Goal: Task Accomplishment & Management: Use online tool/utility

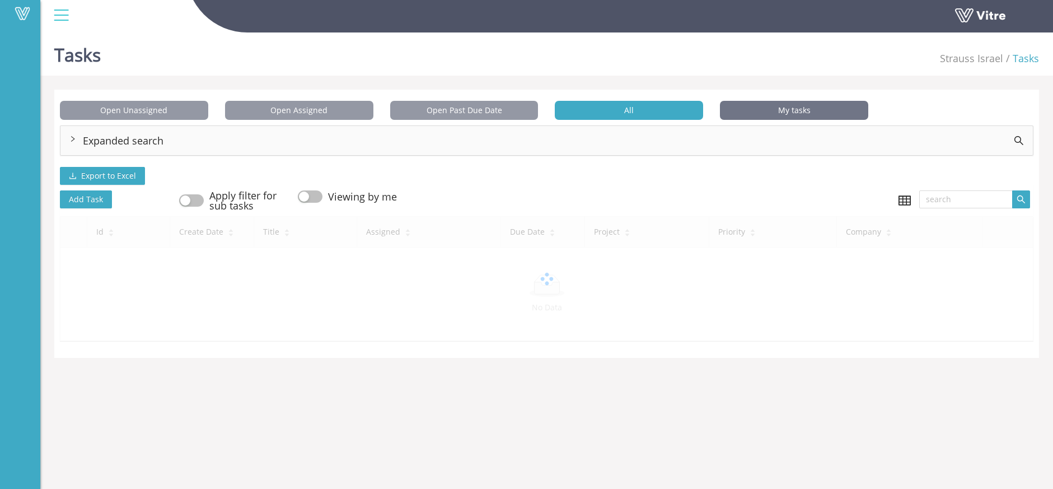
click at [775, 107] on span "My tasks" at bounding box center [794, 110] width 148 height 19
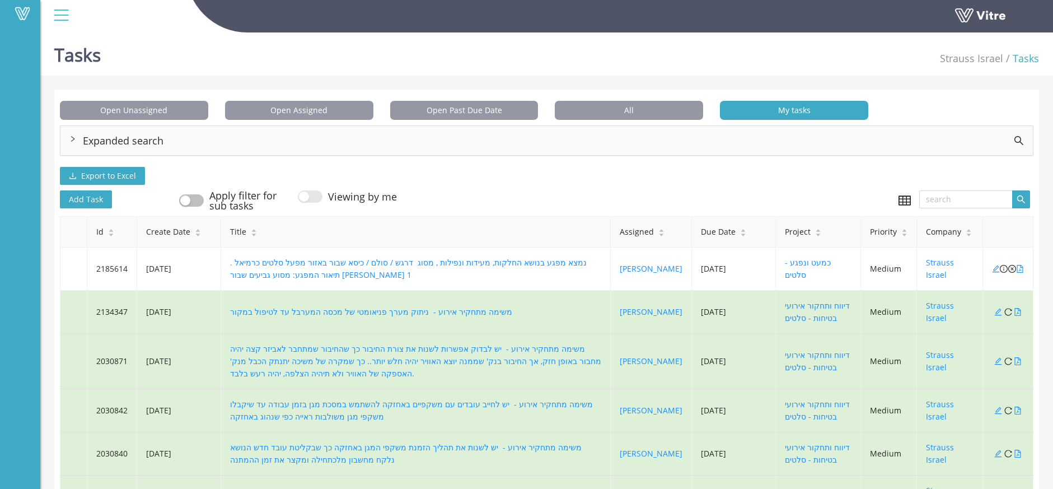
click at [85, 129] on div "Expanded search" at bounding box center [546, 140] width 972 height 29
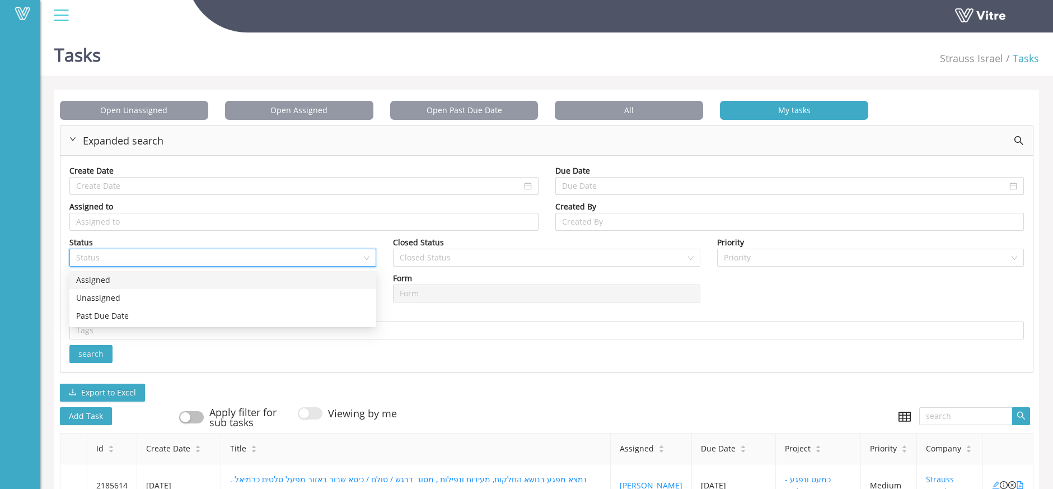
click at [227, 264] on input "search" at bounding box center [219, 257] width 286 height 17
click at [394, 226] on input "search" at bounding box center [304, 221] width 456 height 17
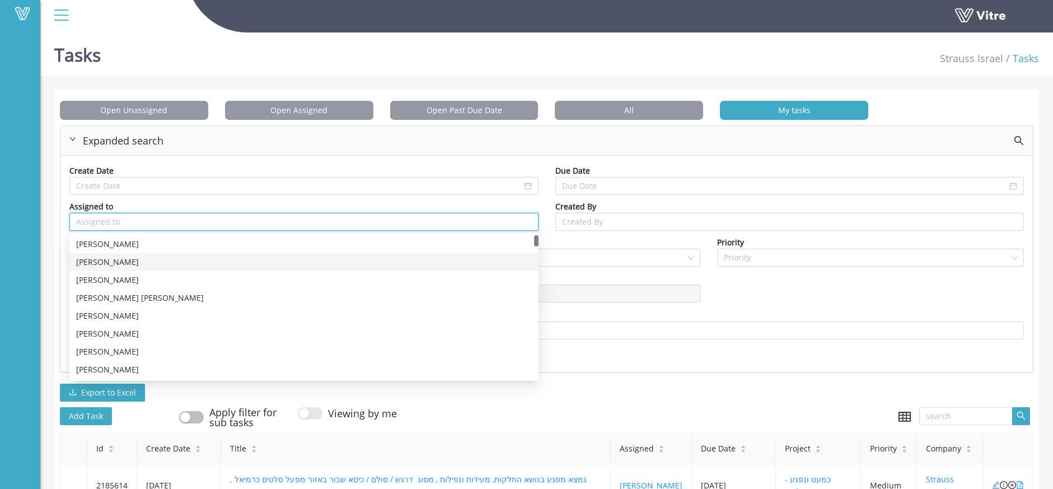
click at [436, 253] on div "אהוד מלמד" at bounding box center [303, 262] width 469 height 18
type input "אהוד מלמד"
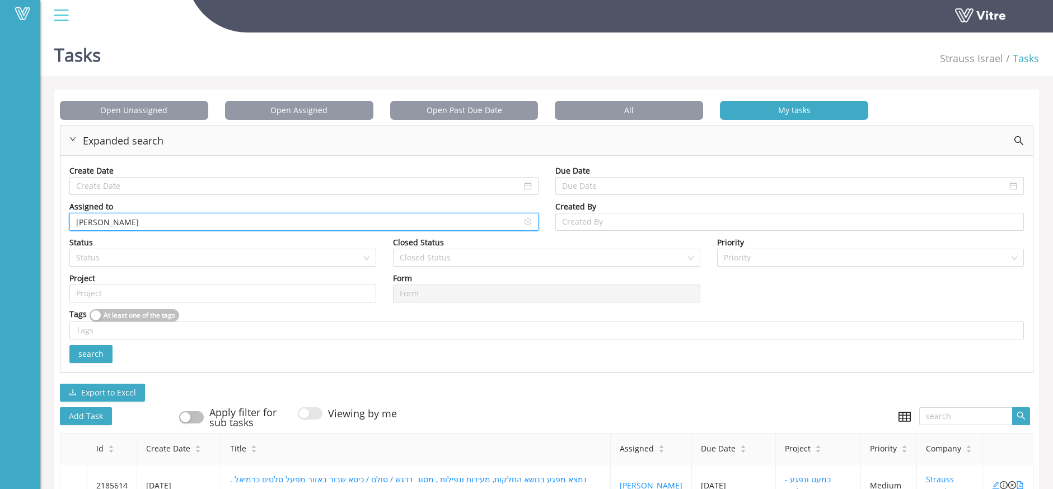
drag, startPoint x: 460, startPoint y: 221, endPoint x: 474, endPoint y: 242, distance: 26.2
click at [460, 221] on input "אהוד מלמד" at bounding box center [304, 221] width 456 height 17
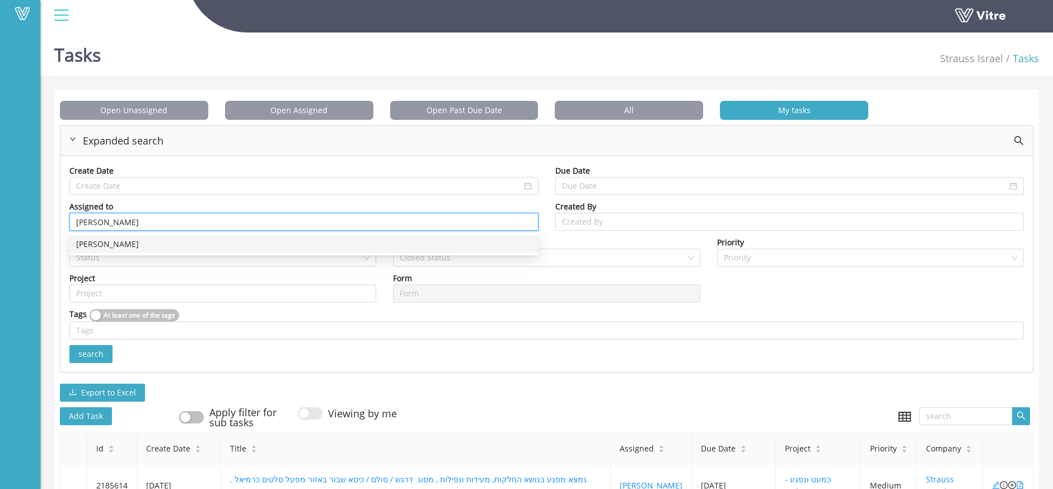
drag, startPoint x: 448, startPoint y: 223, endPoint x: -7, endPoint y: 238, distance: 454.8
click at [0, 238] on html "Vitre Tasks Strauss Israel Tasks Open Unassigned Open Assigned Open Past Due Da…" at bounding box center [526, 244] width 1053 height 489
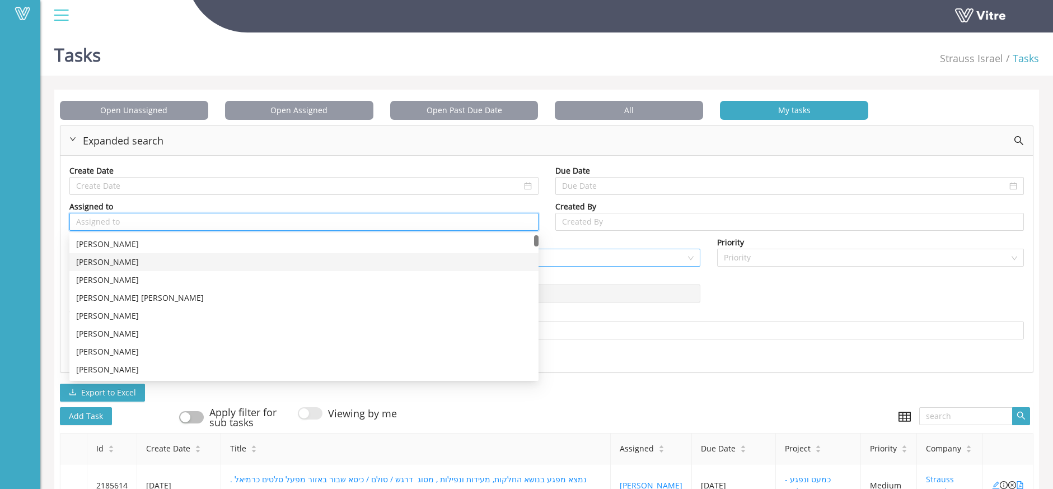
drag, startPoint x: 505, startPoint y: 258, endPoint x: 575, endPoint y: 255, distance: 70.6
click at [539, 260] on body "Vitre Tasks Strauss Israel Tasks Open Unassigned Open Assigned Open Past Due Da…" at bounding box center [526, 272] width 1053 height 489
click at [582, 254] on input "search" at bounding box center [543, 257] width 286 height 17
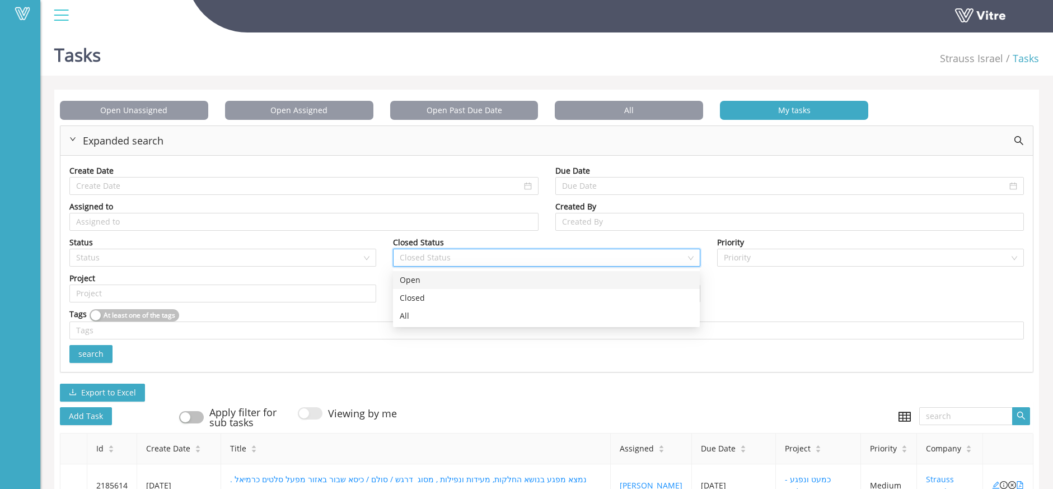
click at [498, 277] on div "Open" at bounding box center [546, 280] width 293 height 12
click at [100, 351] on span "search" at bounding box center [90, 354] width 25 height 12
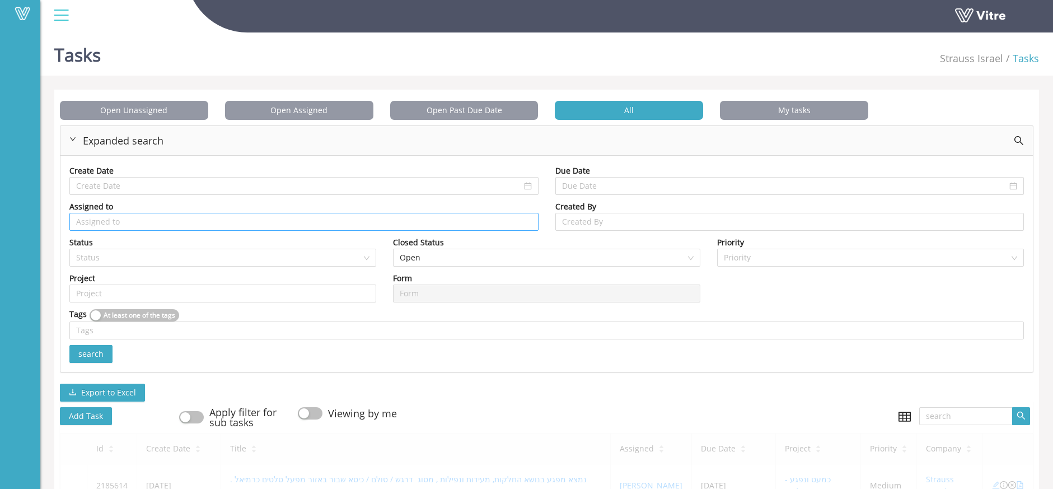
click at [111, 230] on input "search" at bounding box center [304, 221] width 456 height 17
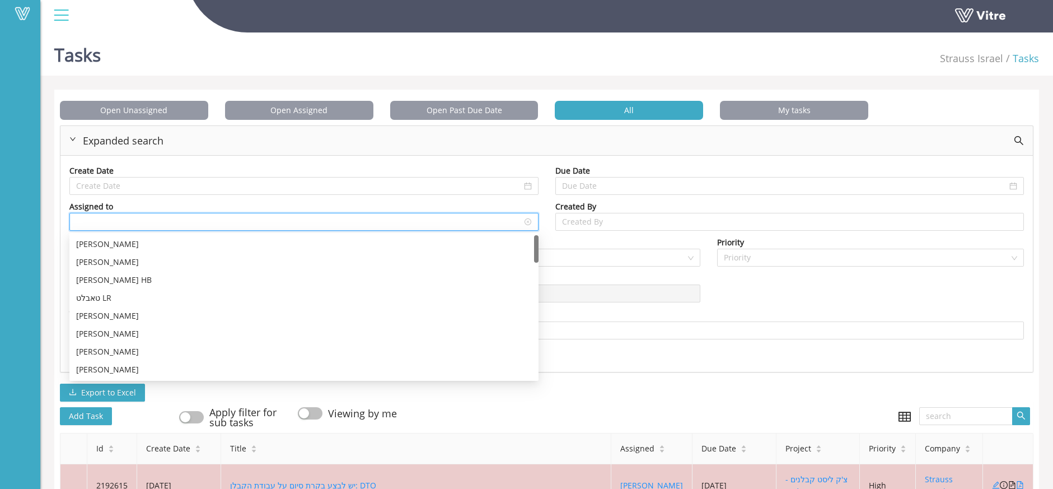
type input "r"
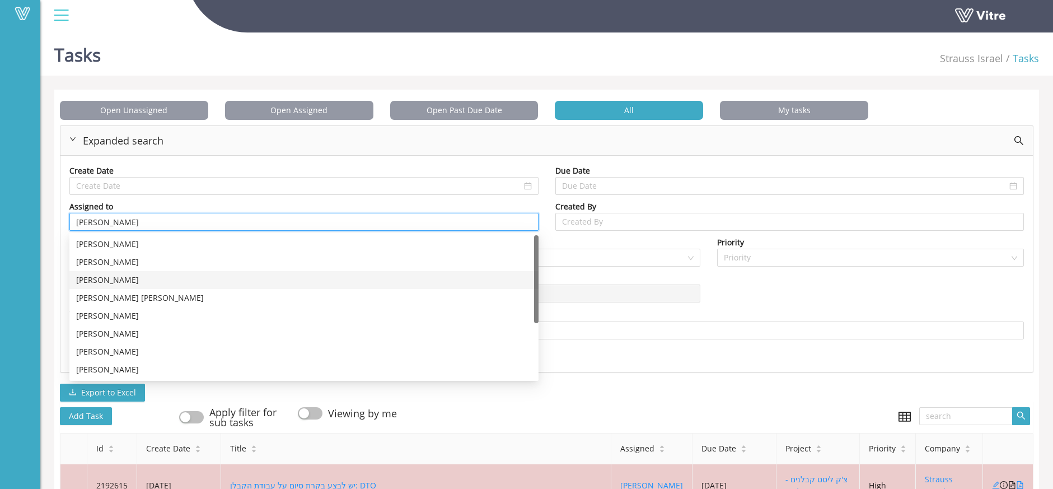
click at [95, 282] on div "רותם מנטקה" at bounding box center [304, 280] width 456 height 12
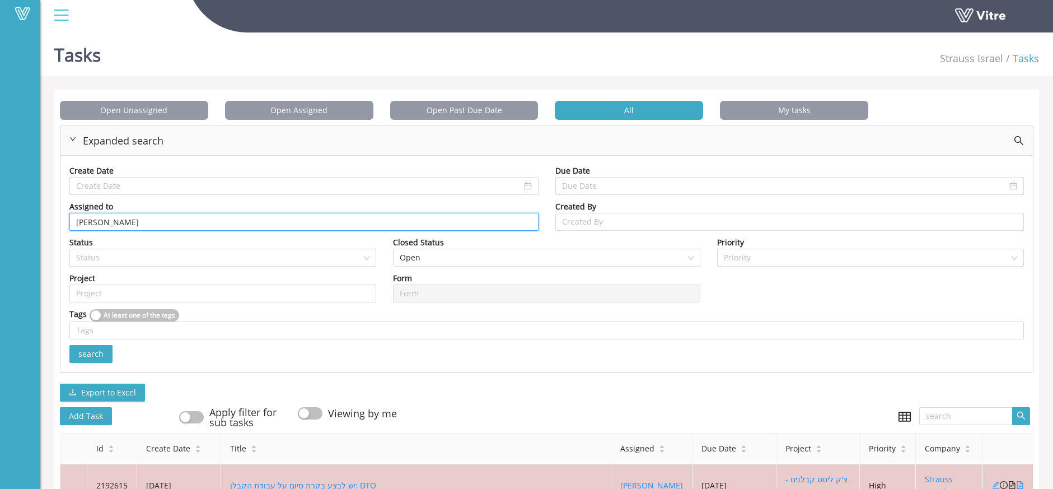
type input "רותם מנטקה"
click at [101, 352] on span "search" at bounding box center [90, 354] width 25 height 12
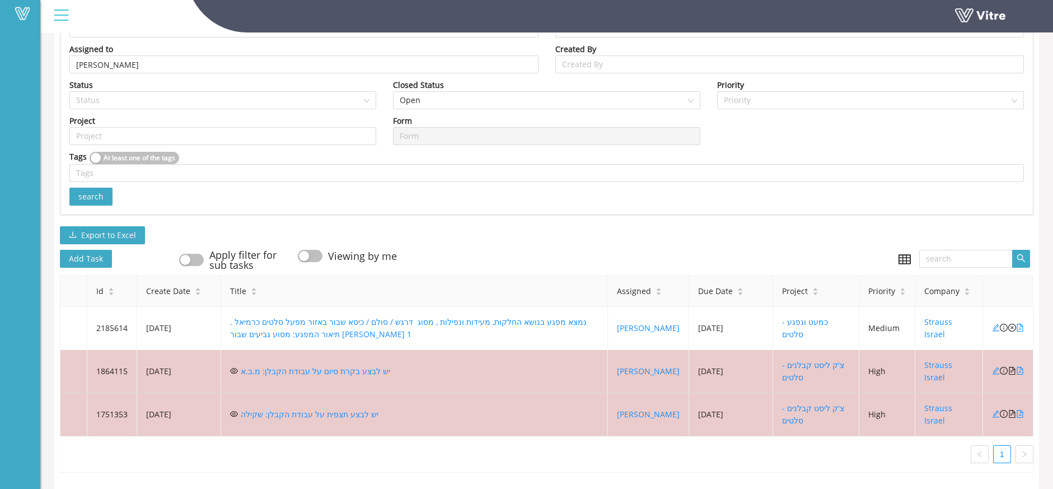
scroll to position [166, 0]
click at [1020, 324] on icon "file-pdf" at bounding box center [1020, 328] width 8 height 8
click at [995, 324] on icon "edit" at bounding box center [996, 328] width 8 height 8
click at [1011, 324] on icon "close-circle" at bounding box center [1012, 328] width 8 height 8
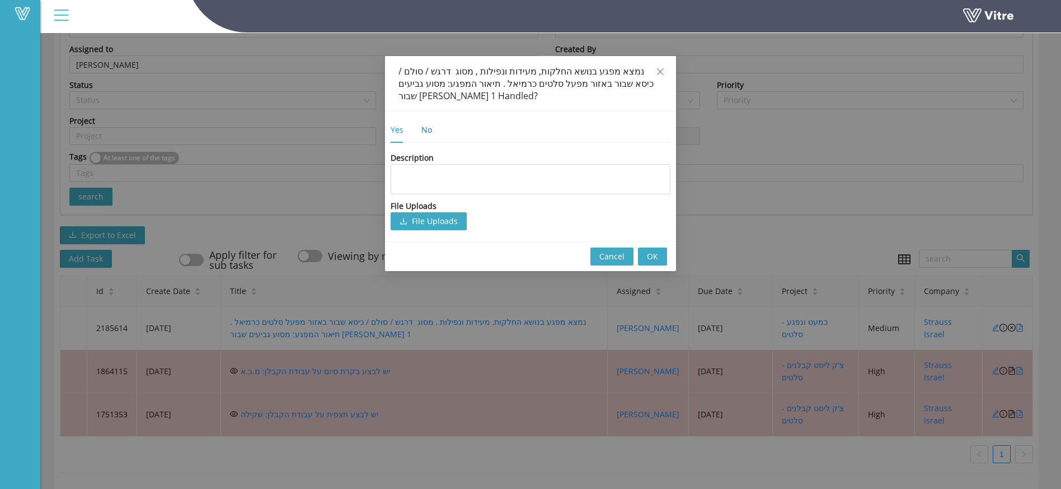
click at [432, 127] on div "No" at bounding box center [427, 130] width 11 height 12
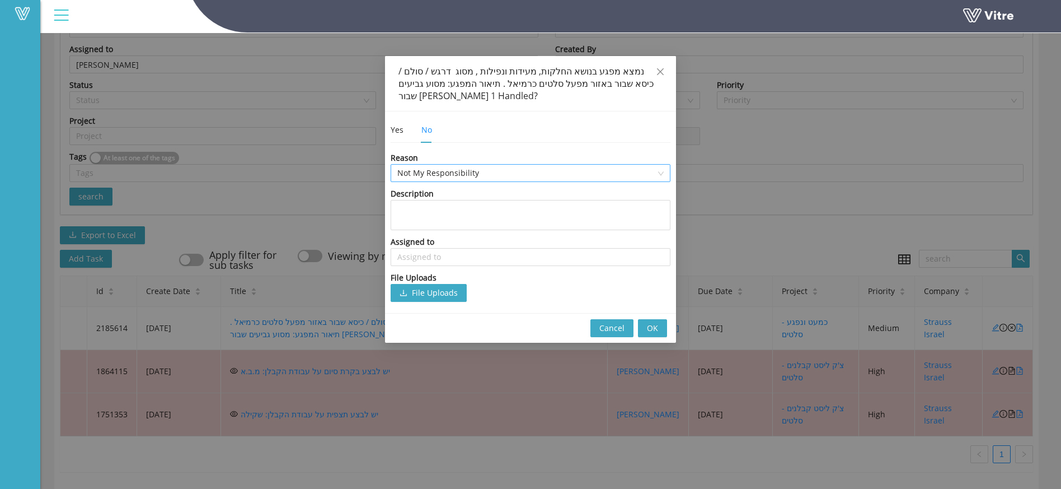
click at [472, 172] on span "Not My Responsibility" at bounding box center [530, 173] width 266 height 17
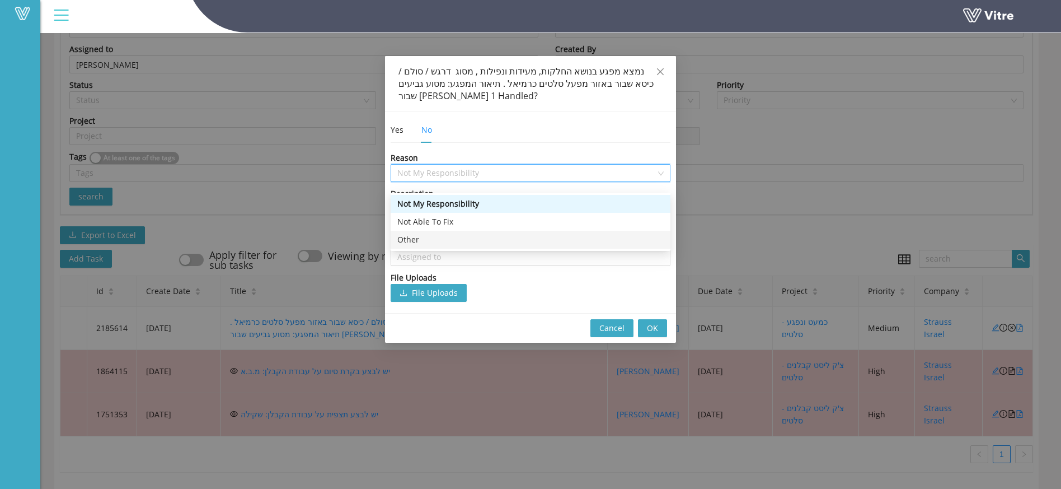
drag, startPoint x: 483, startPoint y: 227, endPoint x: 481, endPoint y: 220, distance: 7.4
click at [482, 233] on div "Other" at bounding box center [530, 239] width 266 height 12
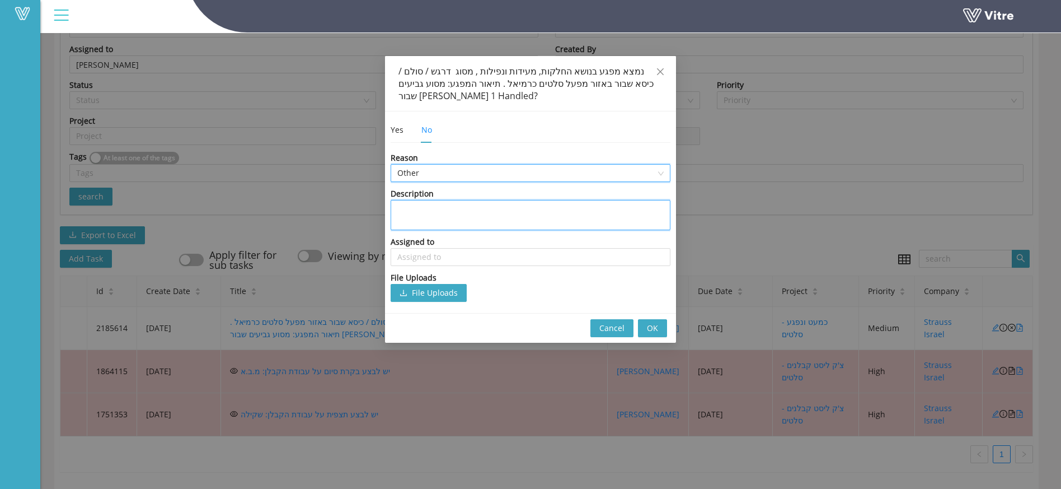
click at [482, 217] on textarea at bounding box center [531, 215] width 280 height 30
type textarea "ל"
type textarea "לת"
type textarea "לתט"
type textarea "לת"
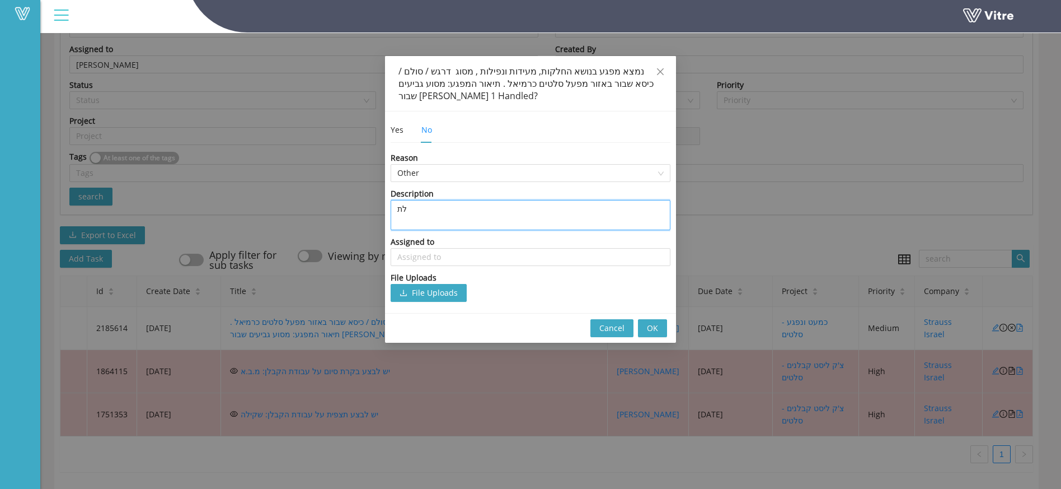
type textarea "לתק"
type textarea "לתקן"
click at [457, 253] on input "search" at bounding box center [530, 257] width 266 height 17
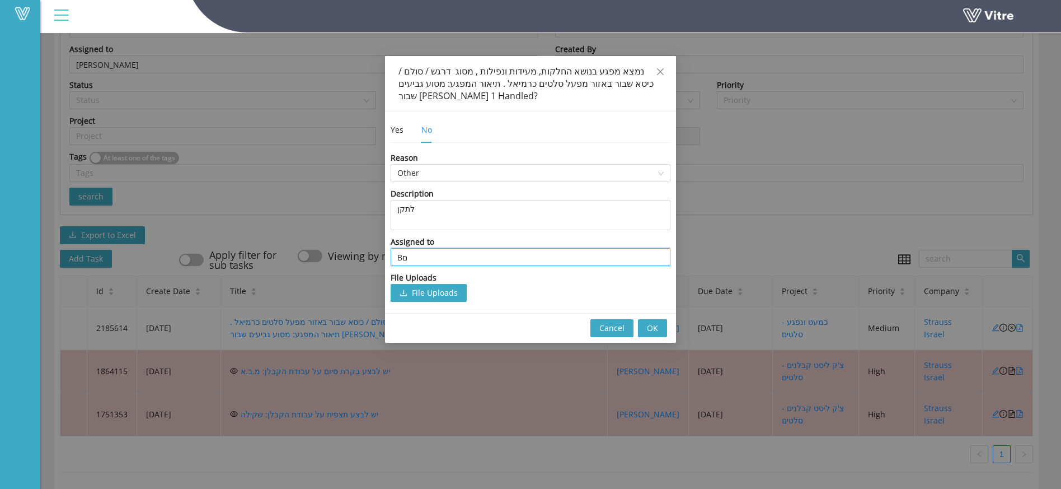
type input "B"
type input "c"
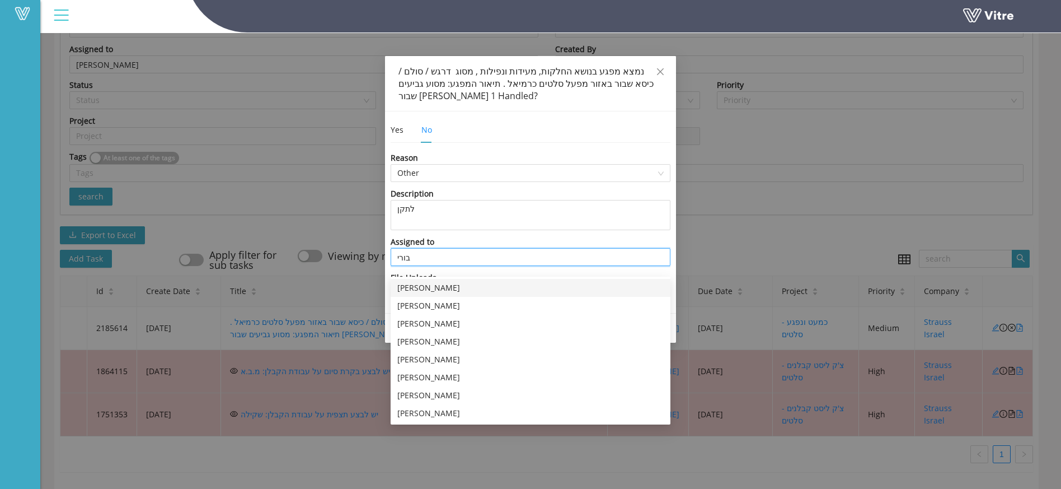
click at [428, 282] on div "בוריס קוגן" at bounding box center [530, 288] width 266 height 12
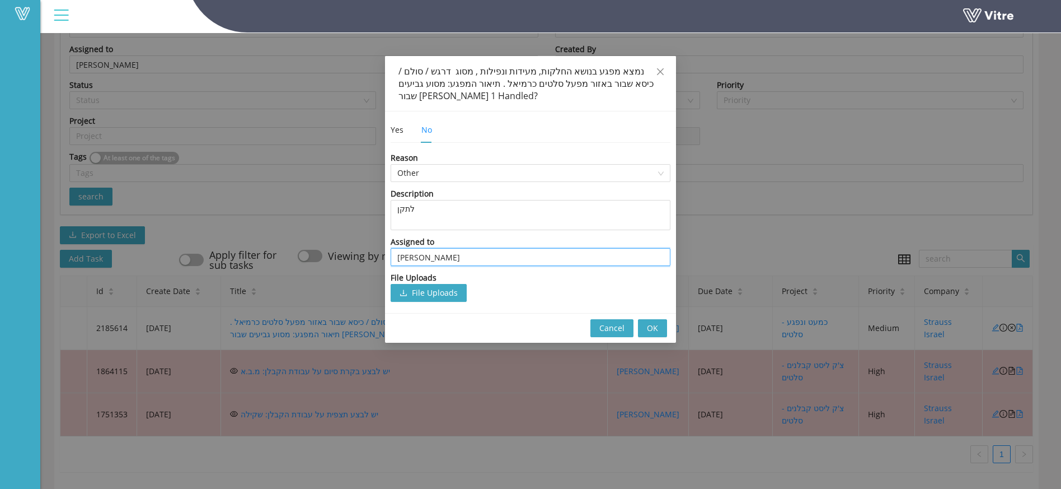
type input "בוריס קוגן"
click at [647, 327] on span "OK" at bounding box center [652, 328] width 11 height 12
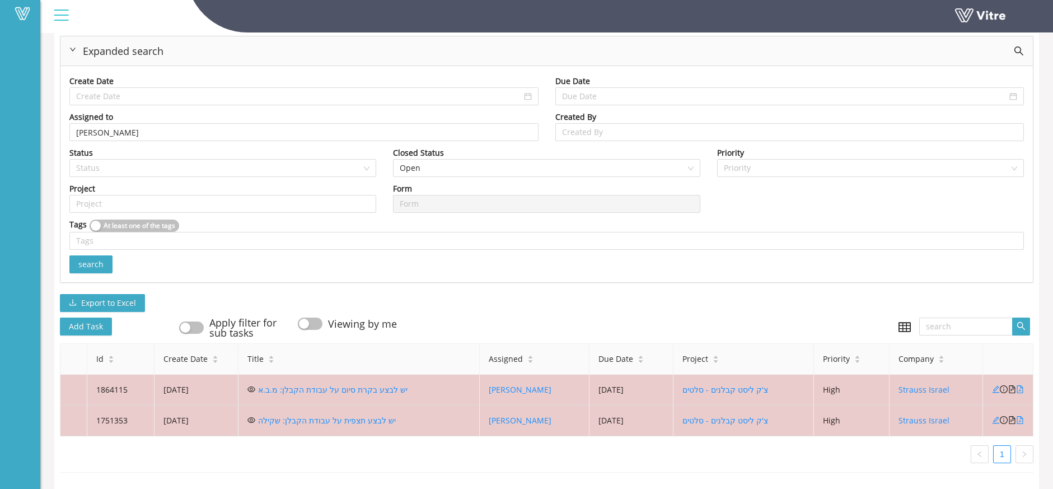
scroll to position [98, 0]
